Goal: Transaction & Acquisition: Purchase product/service

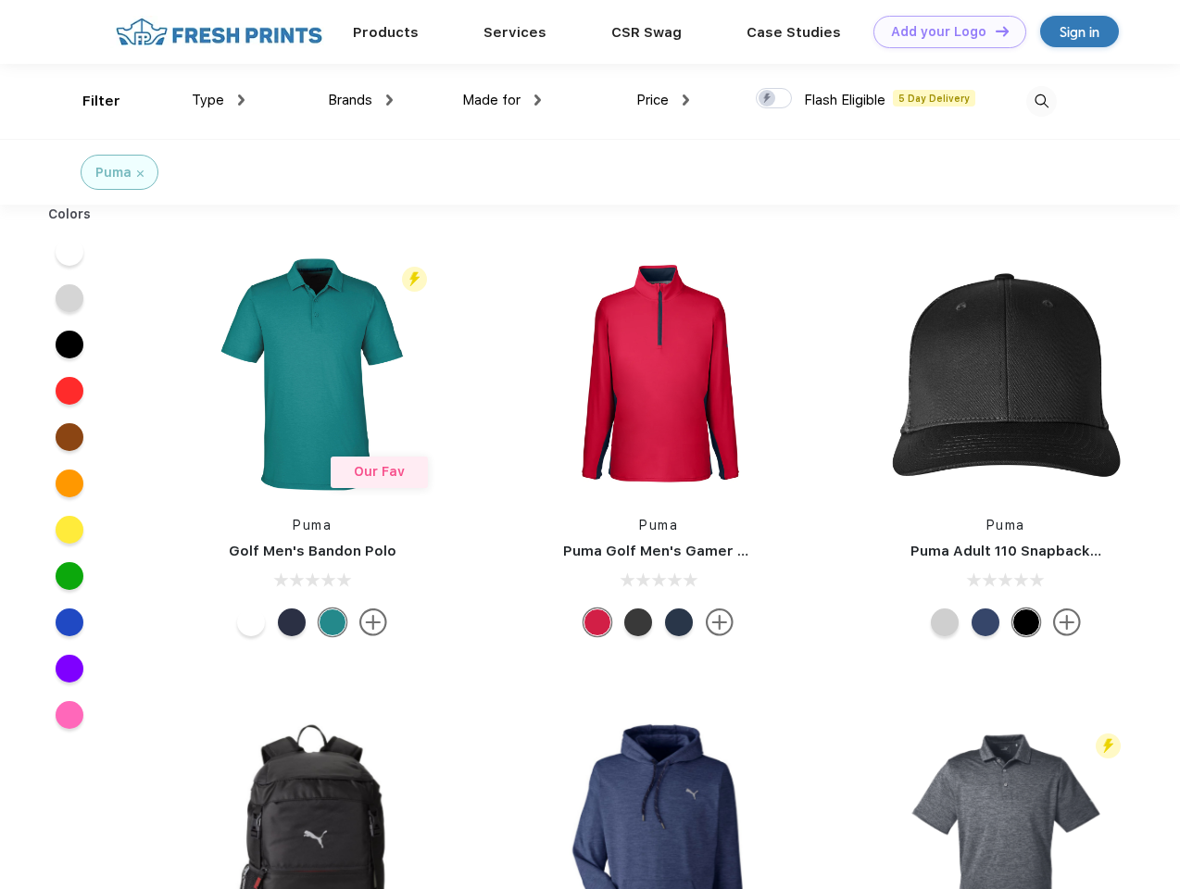
scroll to position [1, 0]
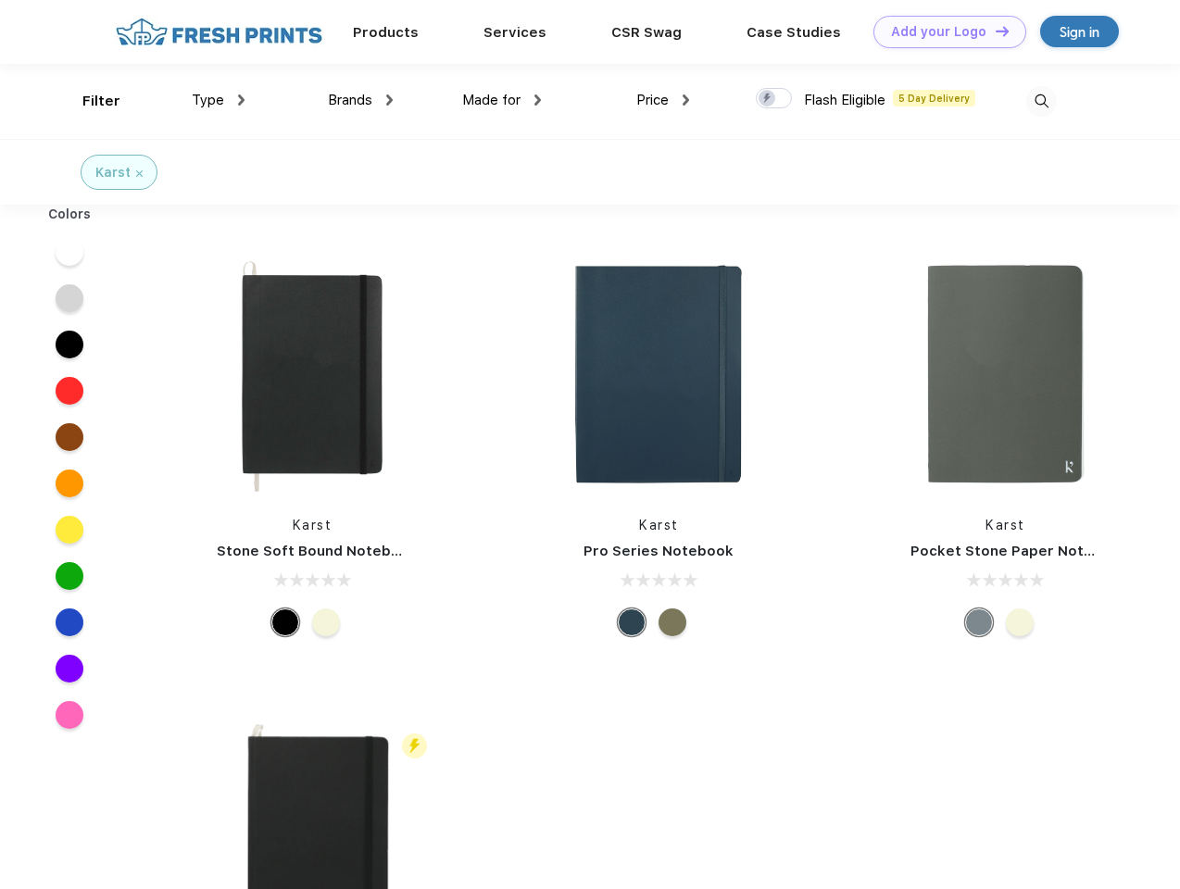
click at [943, 31] on link "Add your Logo Design Tool" at bounding box center [949, 32] width 153 height 32
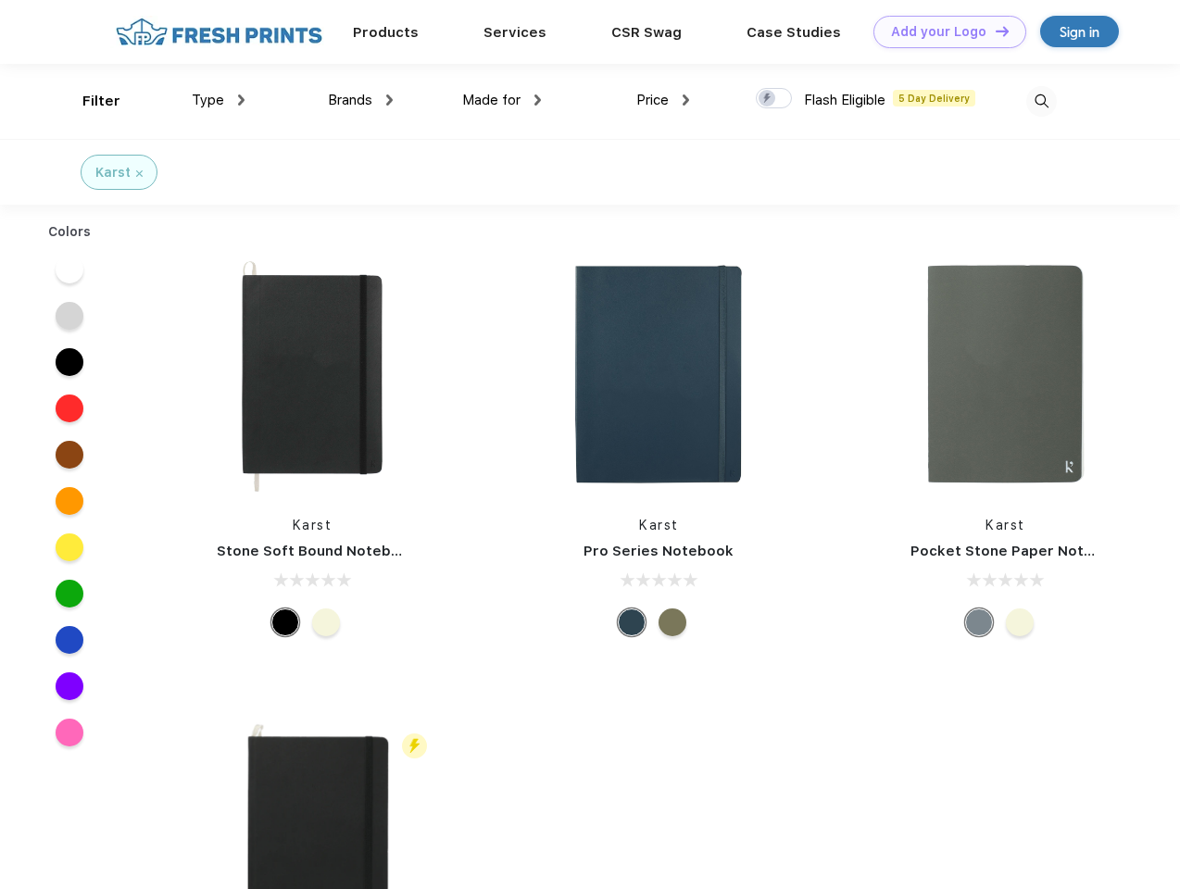
click at [0, 0] on div "Design Tool" at bounding box center [0, 0] width 0 height 0
click at [993, 31] on link "Add your Logo Design Tool" at bounding box center [949, 32] width 153 height 32
click at [89, 101] on div "Filter" at bounding box center [101, 101] width 38 height 21
click at [219, 100] on span "Type" at bounding box center [208, 100] width 32 height 17
click at [360, 100] on span "Brands" at bounding box center [350, 100] width 44 height 17
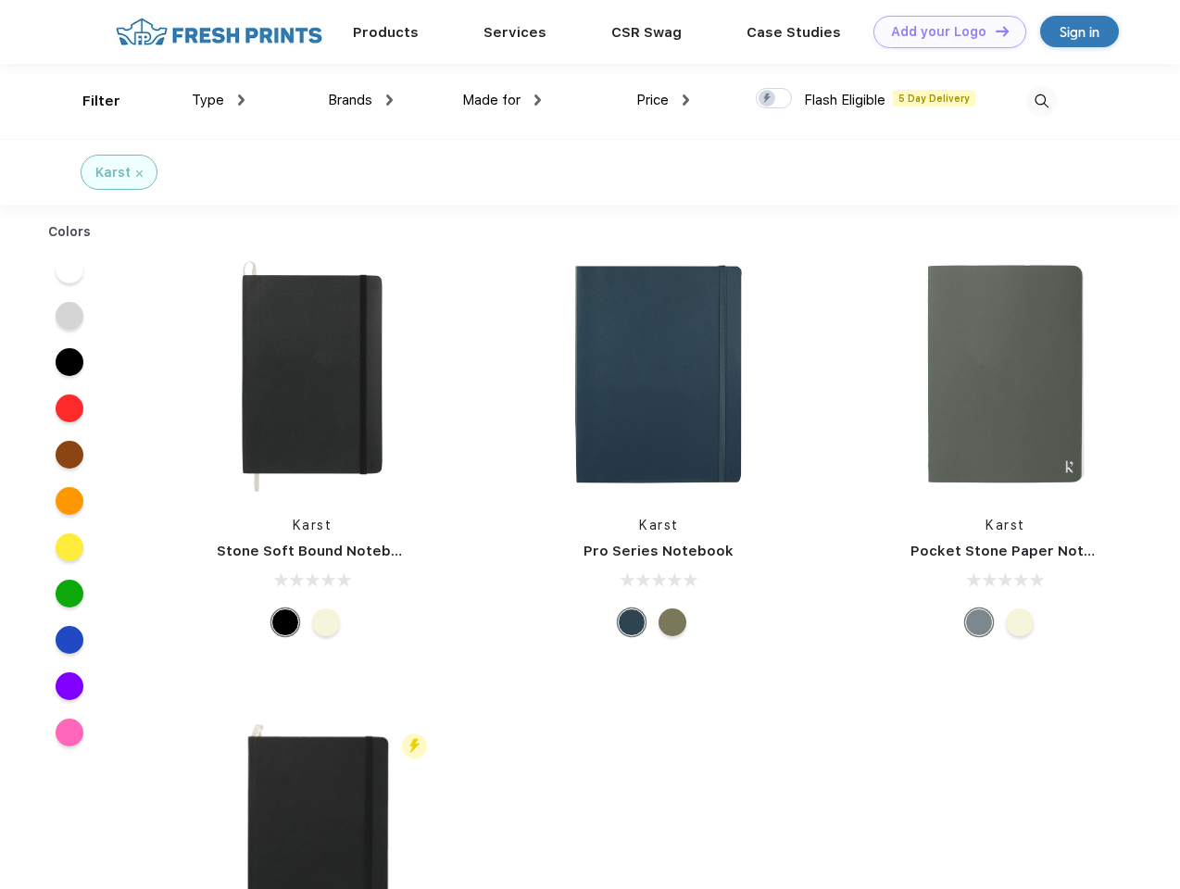
click at [502, 100] on span "Made for" at bounding box center [491, 100] width 58 height 17
click at [663, 100] on span "Price" at bounding box center [652, 100] width 32 height 17
click at [774, 99] on div at bounding box center [774, 98] width 36 height 20
click at [768, 99] on input "checkbox" at bounding box center [762, 93] width 12 height 12
click at [1041, 101] on img at bounding box center [1041, 101] width 31 height 31
